Goal: Information Seeking & Learning: Learn about a topic

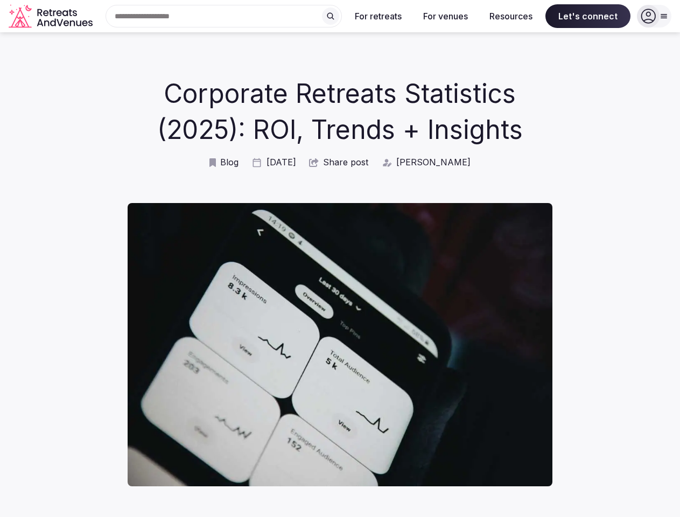
click at [340, 258] on img at bounding box center [340, 344] width 425 height 283
click at [224, 16] on div "Search Popular Destinations [GEOGRAPHIC_DATA], [GEOGRAPHIC_DATA] [GEOGRAPHIC_DA…" at bounding box center [219, 16] width 245 height 23
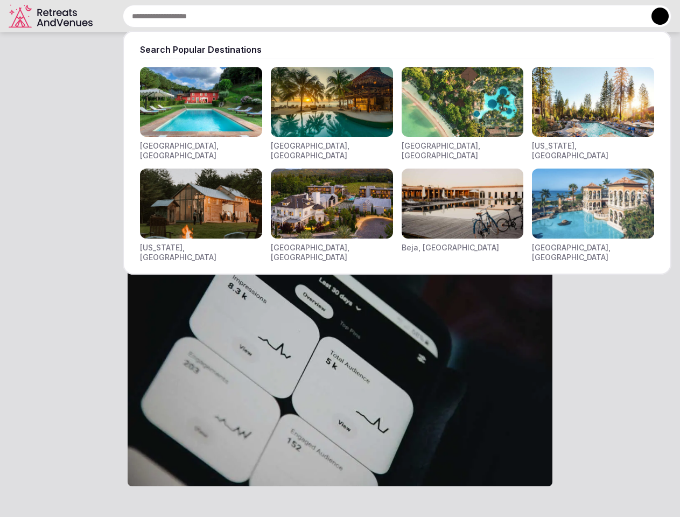
click at [330, 16] on input "text" at bounding box center [397, 16] width 548 height 23
click at [378, 16] on input "text" at bounding box center [397, 16] width 548 height 23
click at [445, 16] on input "text" at bounding box center [397, 16] width 548 height 23
click at [511, 16] on input "text" at bounding box center [397, 16] width 548 height 23
click at [588, 16] on input "text" at bounding box center [397, 16] width 548 height 23
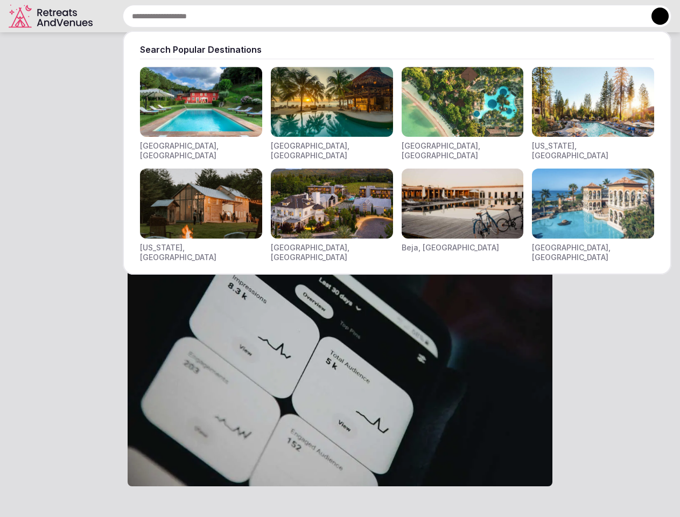
click at [654, 16] on button at bounding box center [659, 16] width 17 height 17
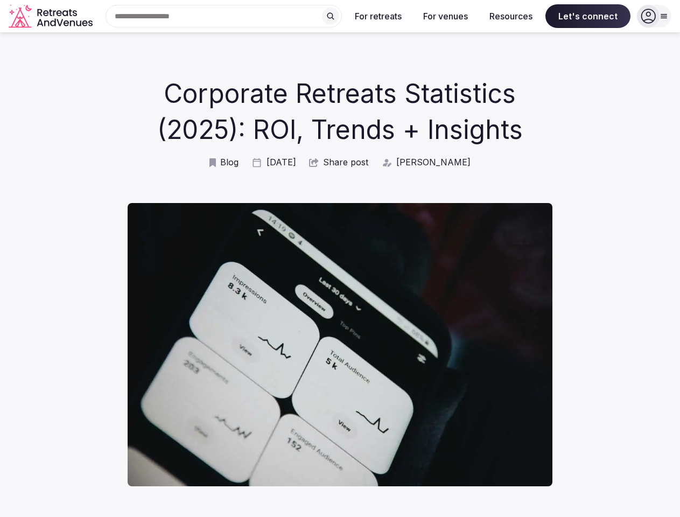
click at [343, 168] on span "Share post" at bounding box center [345, 162] width 45 height 12
